Goal: Find specific page/section: Find specific page/section

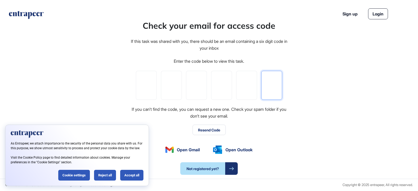
paste input "*"
type input "*"
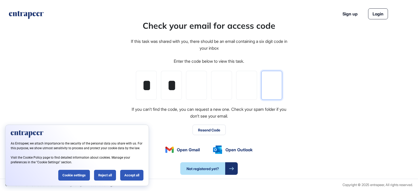
type input "*"
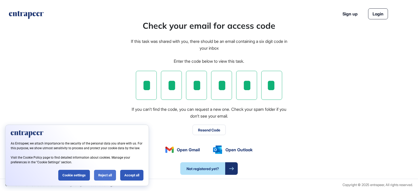
click at [101, 177] on div "Reject all" at bounding box center [105, 175] width 22 height 11
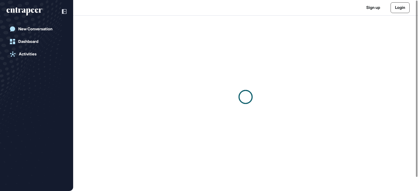
scroll to position [0, 0]
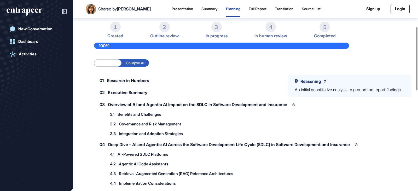
scroll to position [29, 0]
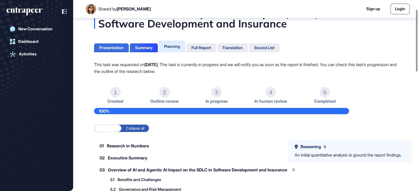
click at [116, 46] on div "Presentation" at bounding box center [111, 47] width 24 height 5
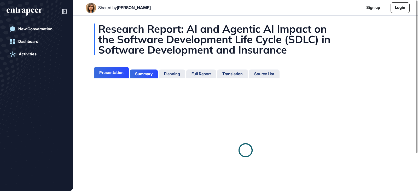
scroll to position [2, 0]
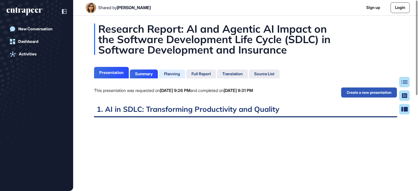
scroll to position [165, 1]
click at [174, 74] on div "Planning" at bounding box center [172, 74] width 16 height 5
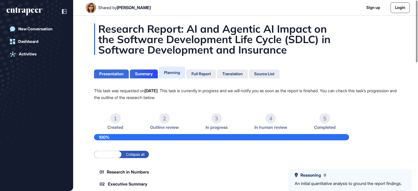
click at [116, 72] on div "Presentation" at bounding box center [111, 74] width 24 height 5
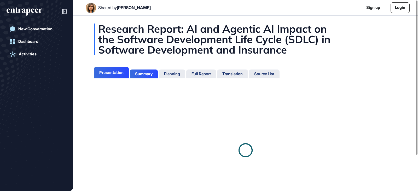
scroll to position [2, 0]
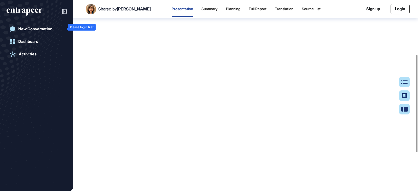
click at [34, 30] on div "New Conversation" at bounding box center [35, 29] width 34 height 5
click at [35, 43] on div "Dashboard" at bounding box center [28, 41] width 20 height 5
click at [252, 9] on div "Full Report" at bounding box center [258, 9] width 18 height 4
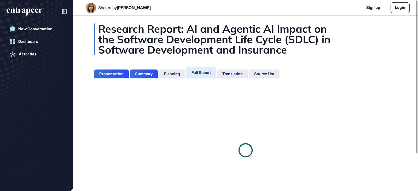
scroll to position [2, 0]
